Goal: Find specific page/section

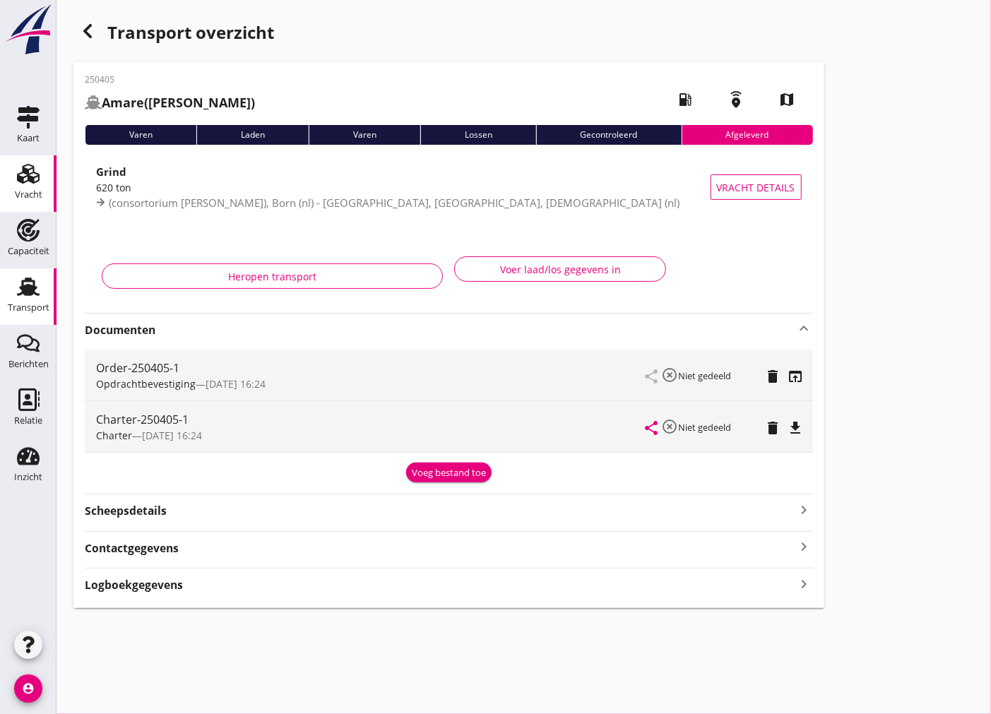
click at [24, 186] on div "Vracht" at bounding box center [29, 195] width 28 height 20
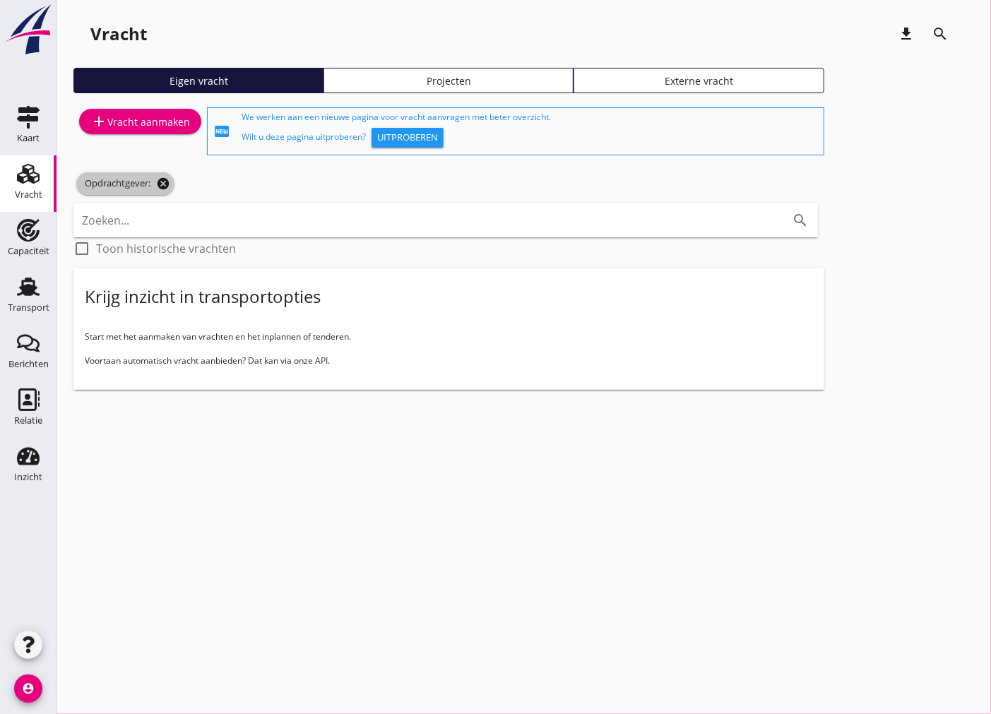
click at [169, 178] on icon "cancel" at bounding box center [163, 184] width 14 height 14
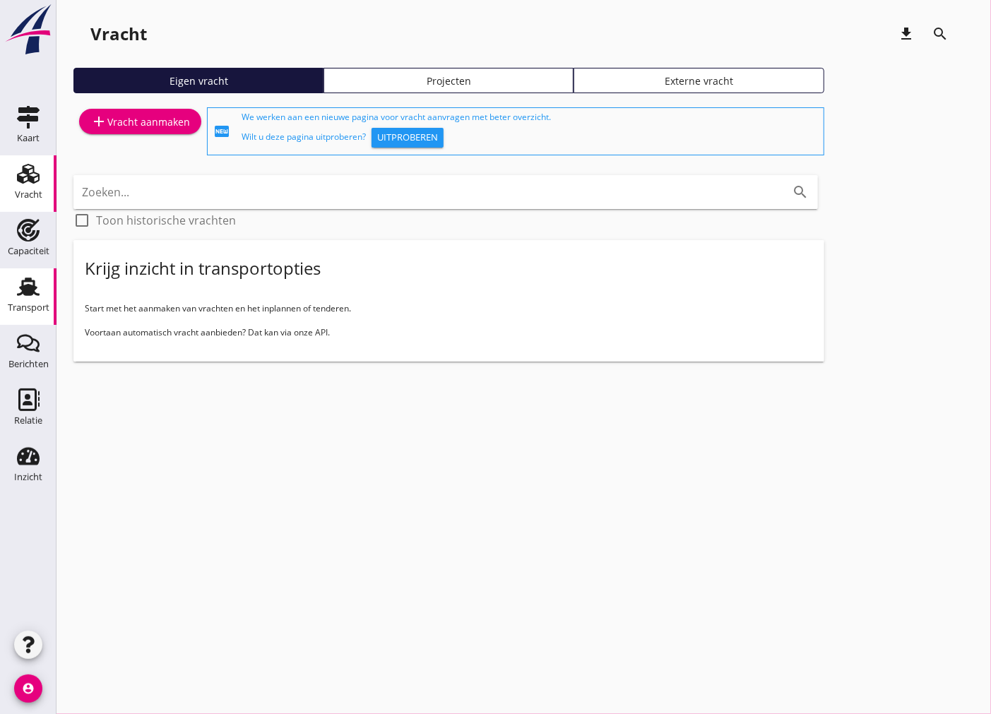
click at [30, 318] on link "Transport Transport" at bounding box center [28, 296] width 56 height 56
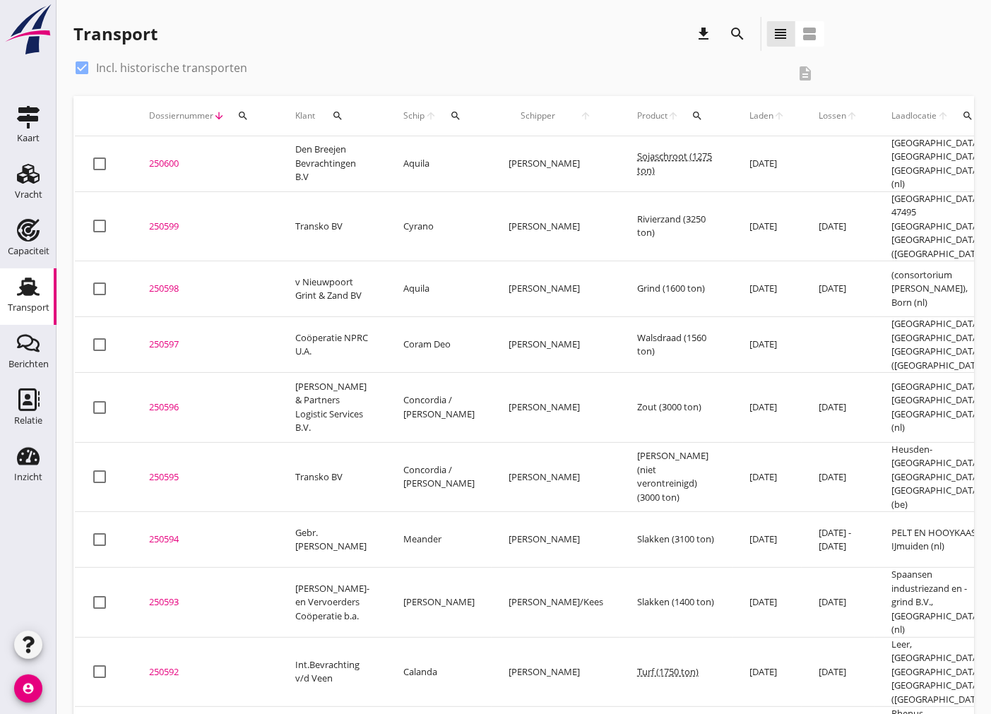
click at [801, 160] on td at bounding box center [837, 164] width 73 height 56
